Goal: Task Accomplishment & Management: Complete application form

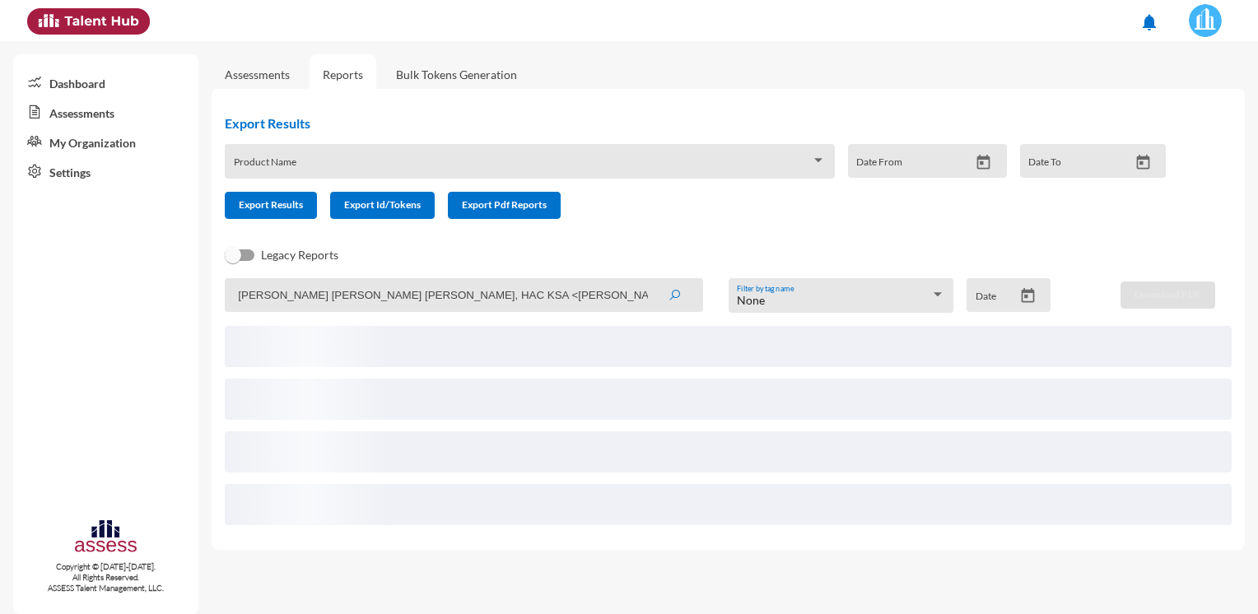
click at [123, 308] on mat-sidenav-container "Dashboard Assessments My Organization Settings Copyright © [DATE]-[DATE]. All R…" at bounding box center [629, 327] width 1258 height 573
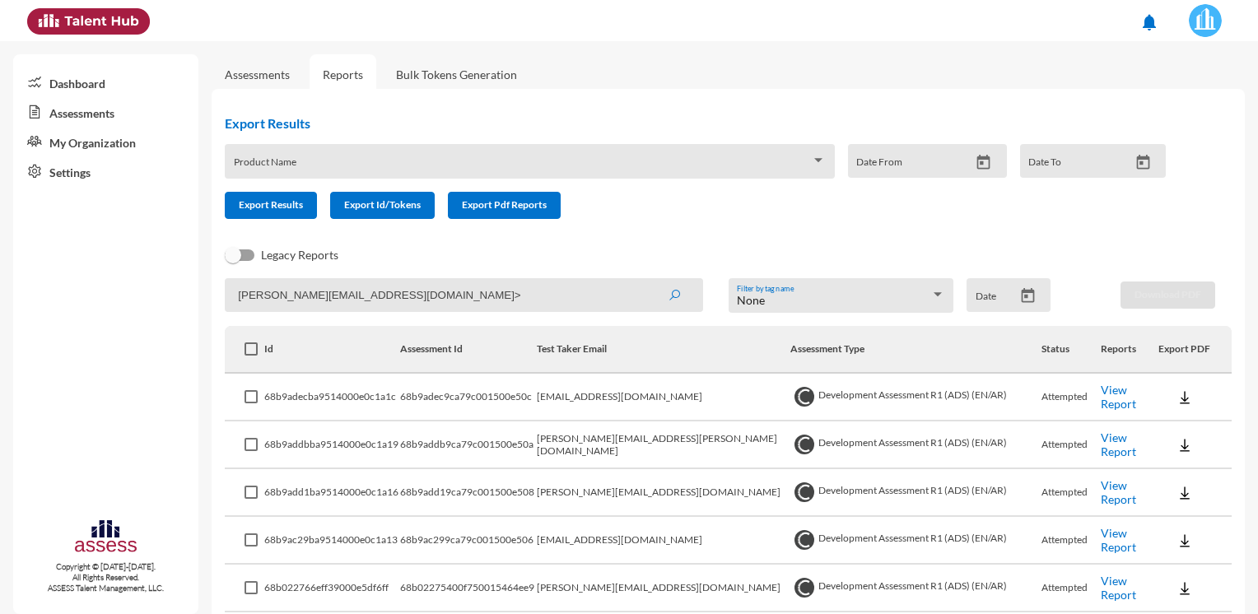
click at [510, 286] on input "[PERSON_NAME][EMAIL_ADDRESS][DOMAIN_NAME]>" at bounding box center [464, 295] width 478 height 34
type input "[PERSON_NAME][EMAIL_ADDRESS][DOMAIN_NAME]"
click at [648, 280] on button "submit" at bounding box center [674, 295] width 53 height 30
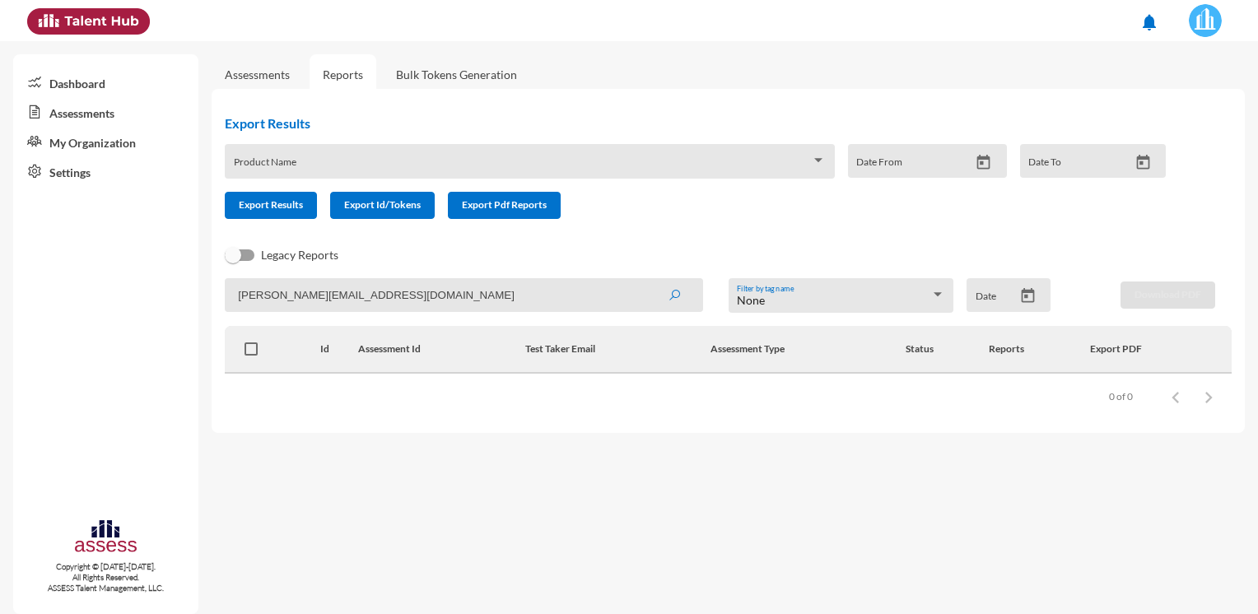
click at [251, 84] on link "Assessments" at bounding box center [257, 74] width 91 height 40
click at [252, 78] on link "Assessments" at bounding box center [257, 75] width 65 height 14
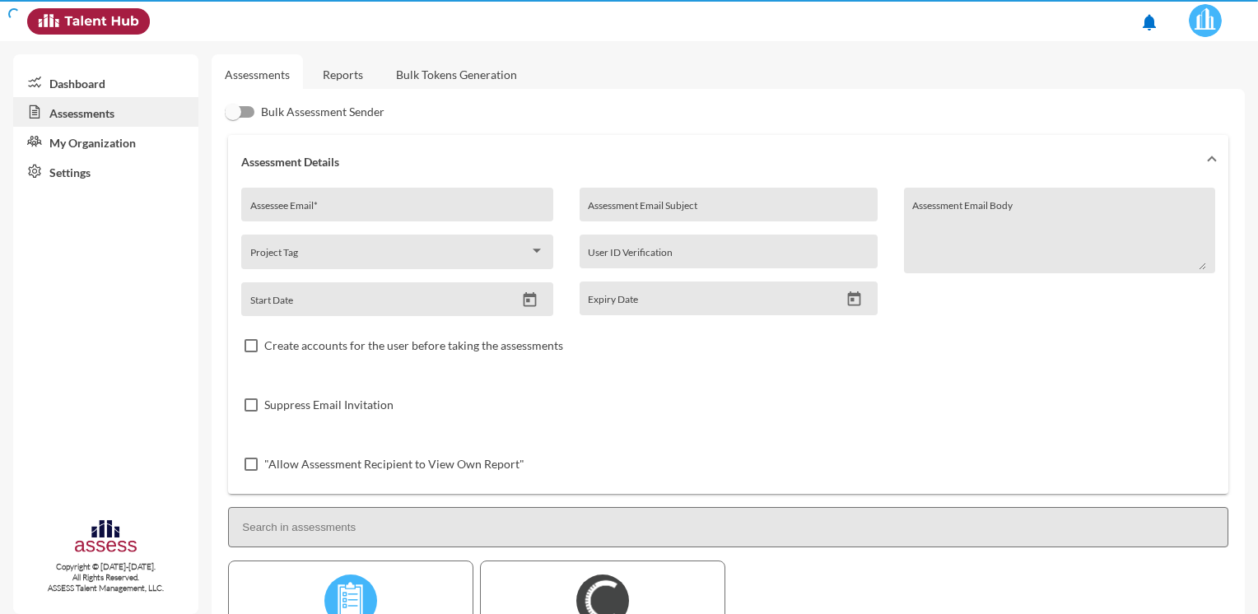
click at [366, 201] on div "Assessee Email *" at bounding box center [397, 209] width 294 height 25
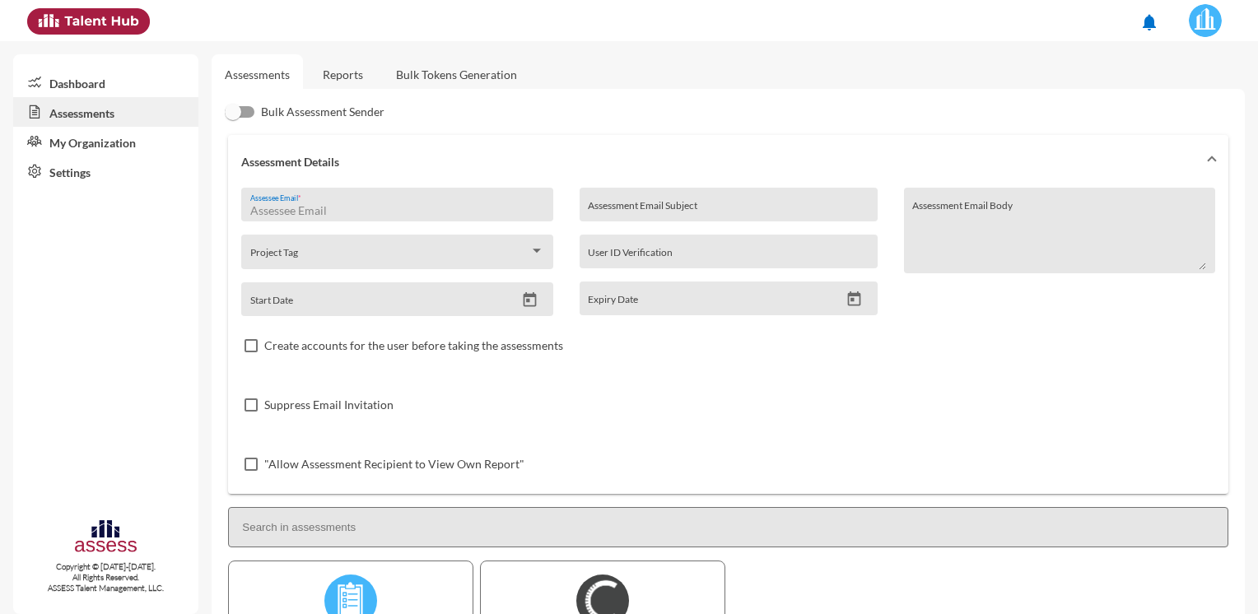
paste input "[PERSON_NAME] [PERSON_NAME] [PERSON_NAME], HAC KSA <[PERSON_NAME][EMAIL_ADDRESS…"
drag, startPoint x: 359, startPoint y: 209, endPoint x: 89, endPoint y: 233, distance: 271.1
click at [90, 233] on mat-sidenav-container "Dashboard Assessments My Organization Settings Copyright © [DATE]-[DATE]. All R…" at bounding box center [629, 327] width 1258 height 573
click at [474, 212] on input "[PERSON_NAME][EMAIL_ADDRESS][DOMAIN_NAME]>" at bounding box center [397, 210] width 294 height 13
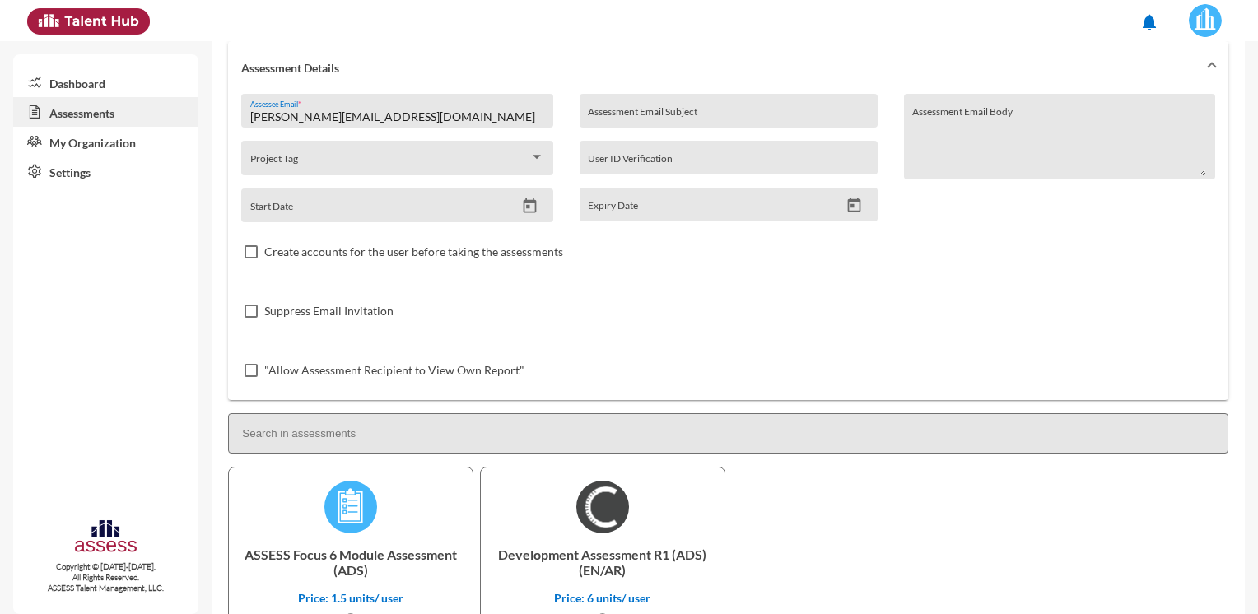
scroll to position [193, 0]
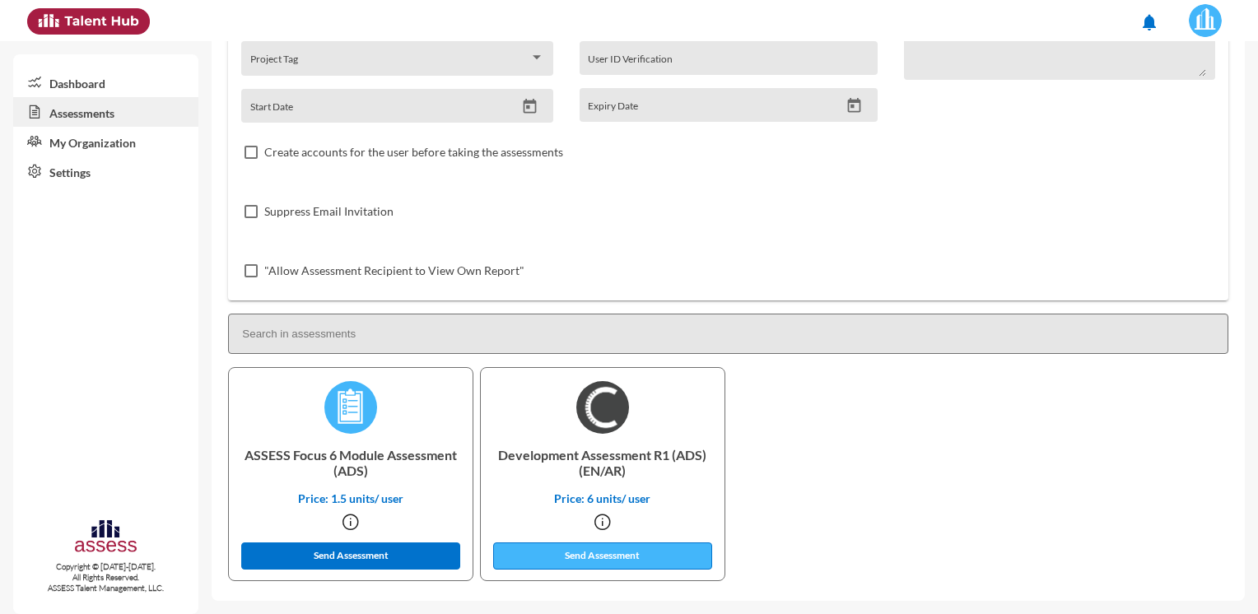
type input "[PERSON_NAME][EMAIL_ADDRESS][DOMAIN_NAME]"
click at [553, 565] on button "Send Assessment" at bounding box center [602, 556] width 219 height 27
